Goal: Task Accomplishment & Management: Manage account settings

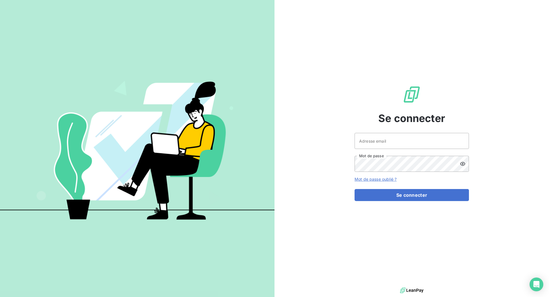
click at [459, 143] on keeper-lock "Open Keeper Popup" at bounding box center [461, 140] width 7 height 7
type input "[EMAIL_ADDRESS][DOMAIN_NAME]"
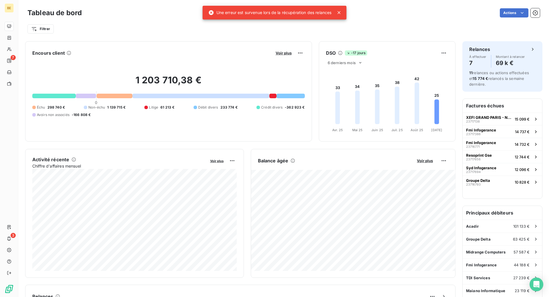
click at [340, 11] on icon at bounding box center [339, 13] width 6 height 6
